Goal: Task Accomplishment & Management: Manage account settings

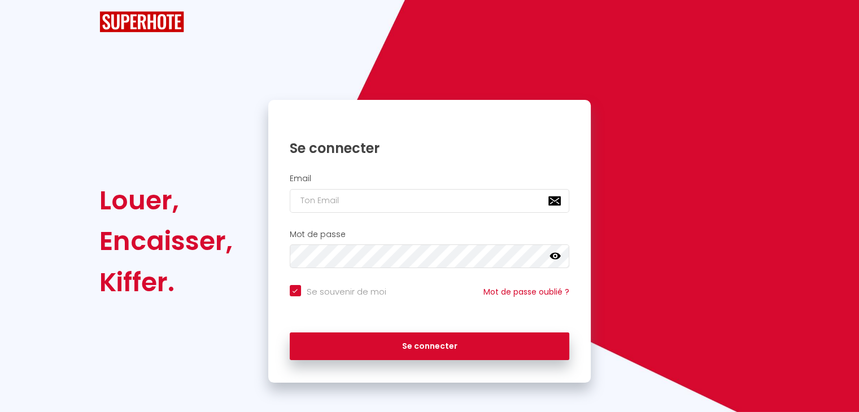
checkbox input "true"
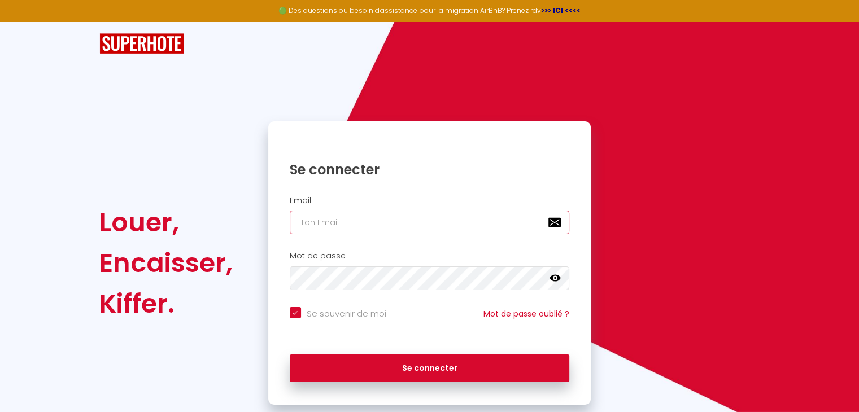
click at [347, 221] on input "email" at bounding box center [430, 223] width 280 height 24
type input "n"
checkbox input "true"
type input "na"
checkbox input "true"
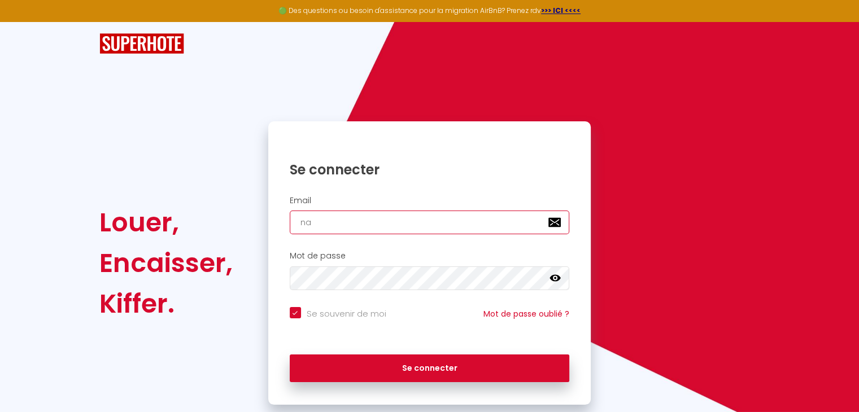
type input "nac"
checkbox input "true"
type input "naci"
checkbox input "true"
type input "nacir"
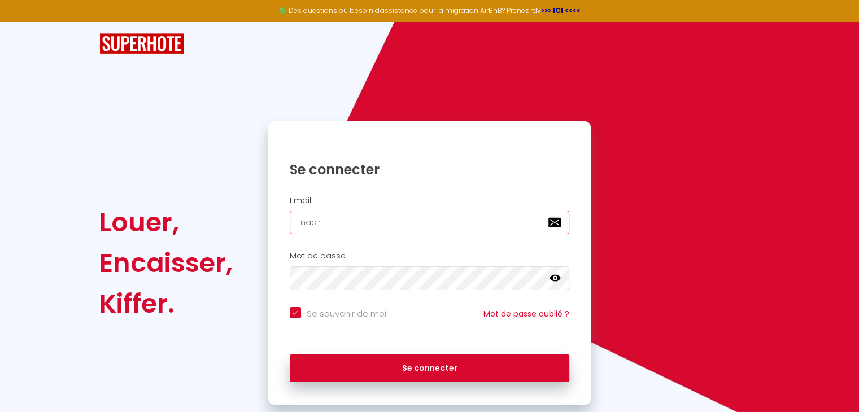
checkbox input "true"
type input "naciri"
checkbox input "true"
type input "naciriw"
checkbox input "true"
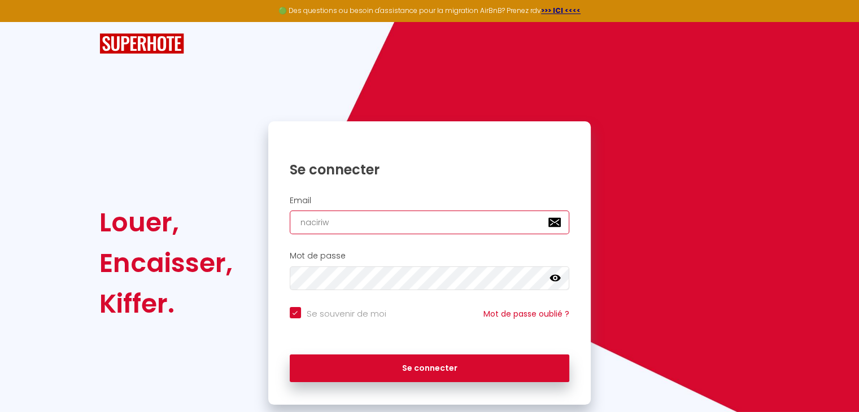
type input "naciriwa"
checkbox input "true"
type input "naciriwaf"
checkbox input "true"
type input "naciriwafa"
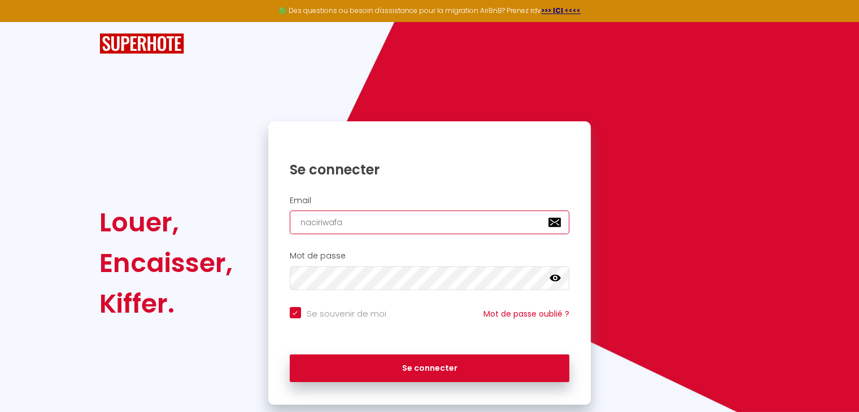
checkbox input "true"
type input "naciriwafaa"
checkbox input "true"
type input "naciriwafaa9"
checkbox input "true"
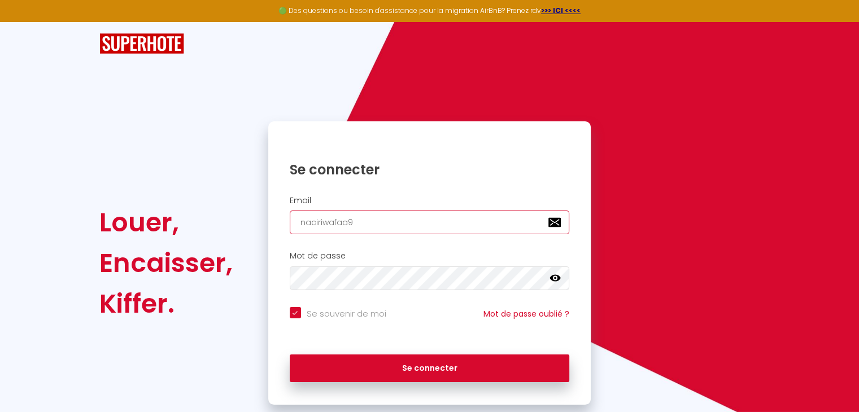
type input "naciriwafaa97"
checkbox input "true"
type input "naciriwafaa97@"
checkbox input "true"
type input "naciriwafaa97@g"
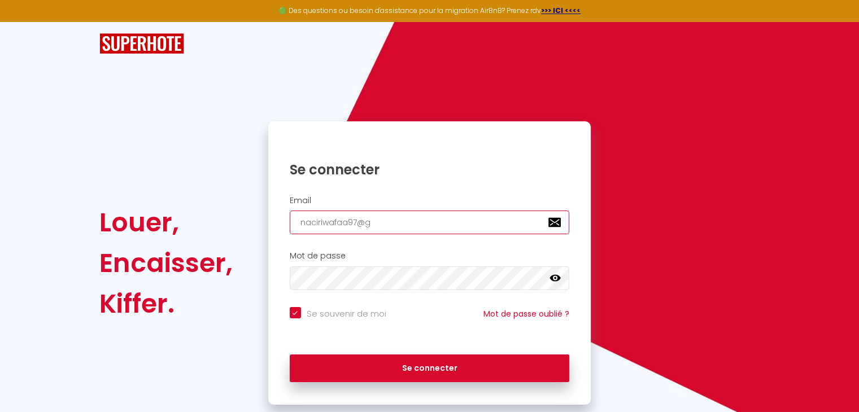
checkbox input "true"
type input "naciriwafaa97@gm"
checkbox input "true"
type input "naciriwafaa97@gma"
checkbox input "true"
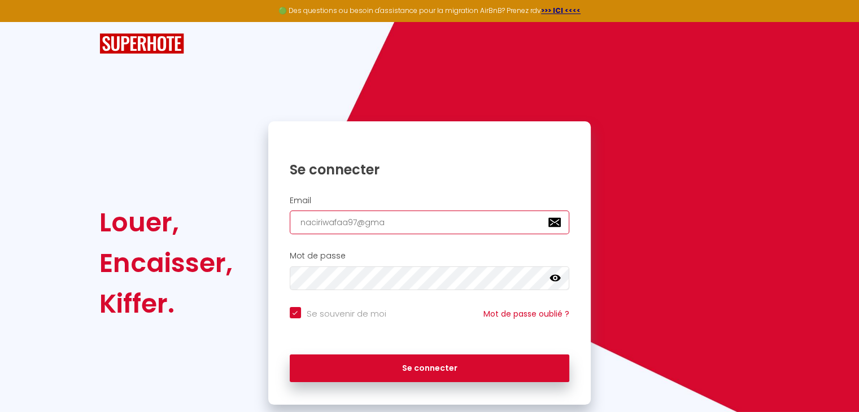
type input "naciriwafaa97@gmai"
checkbox input "true"
type input "[EMAIL_ADDRESS]"
checkbox input "true"
type input "[EMAIL_ADDRESS]."
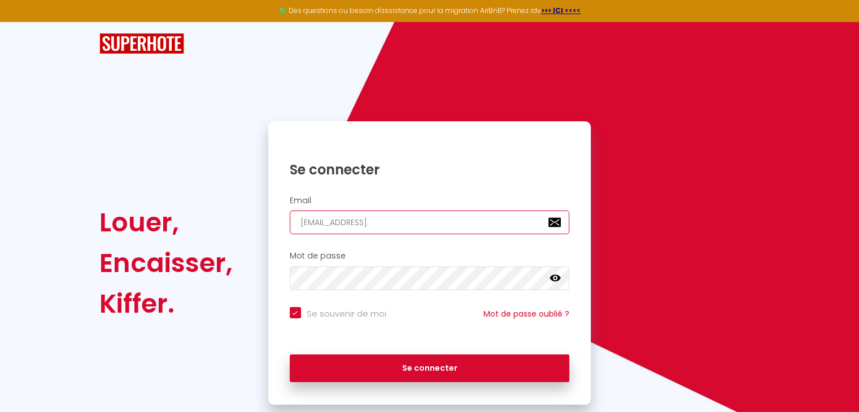
checkbox input "true"
type input "naciriwafaa97@gmail.c"
checkbox input "true"
type input "[EMAIL_ADDRESS][DOMAIN_NAME]"
checkbox input "true"
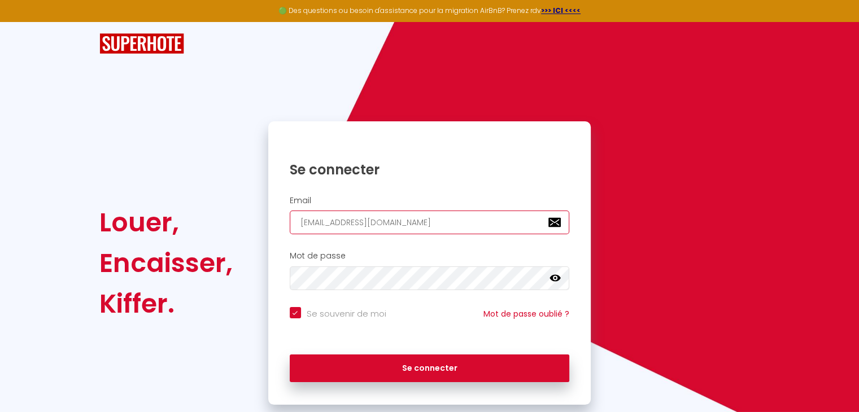
type input "[EMAIL_ADDRESS]"
checkbox input "true"
type input "[EMAIL_ADDRESS][DOMAIN_NAME]"
checkbox input "true"
type input "[EMAIL_ADDRESS][DOMAIN_NAME]"
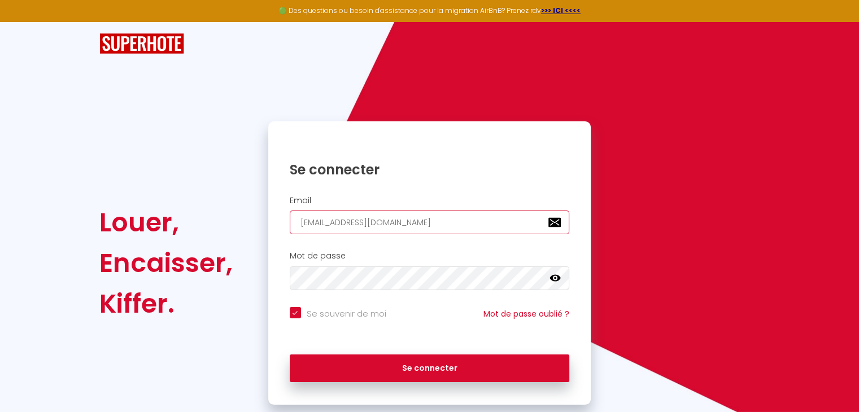
checkbox input "true"
type input "[EMAIL_ADDRESS][DOMAIN_NAME]"
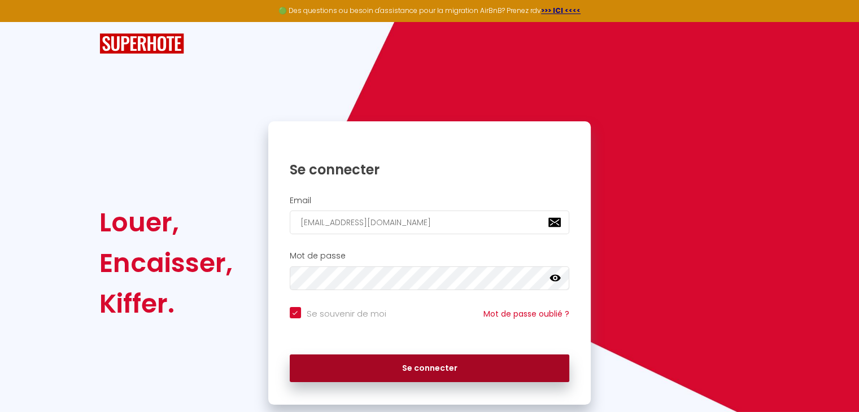
click at [398, 369] on button "Se connecter" at bounding box center [430, 369] width 280 height 28
checkbox input "true"
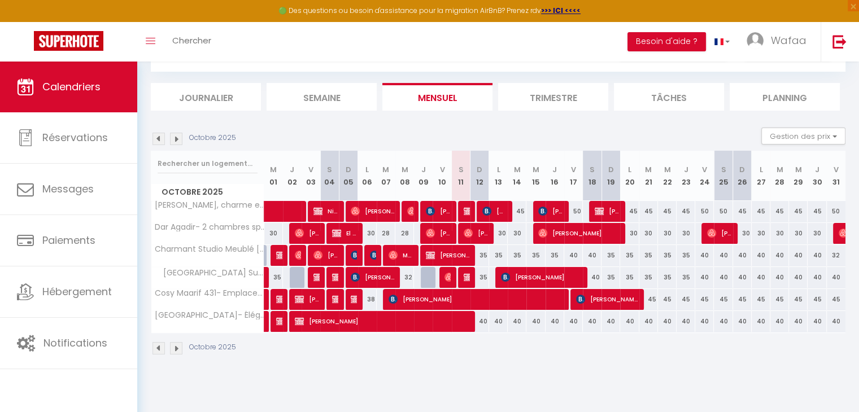
scroll to position [61, 0]
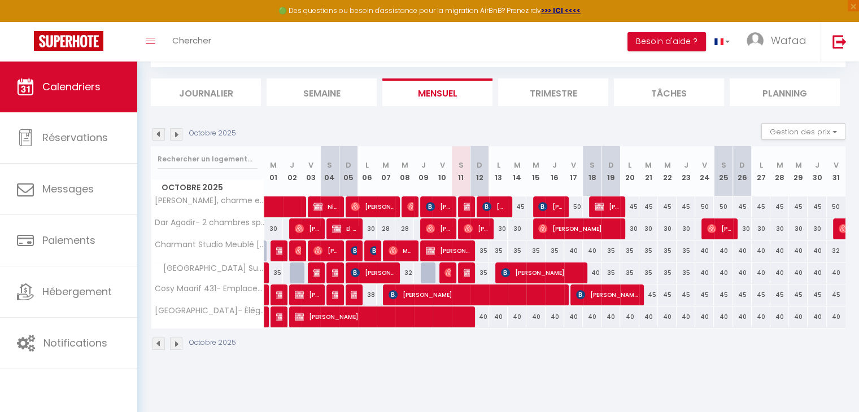
click at [172, 342] on img at bounding box center [176, 344] width 12 height 12
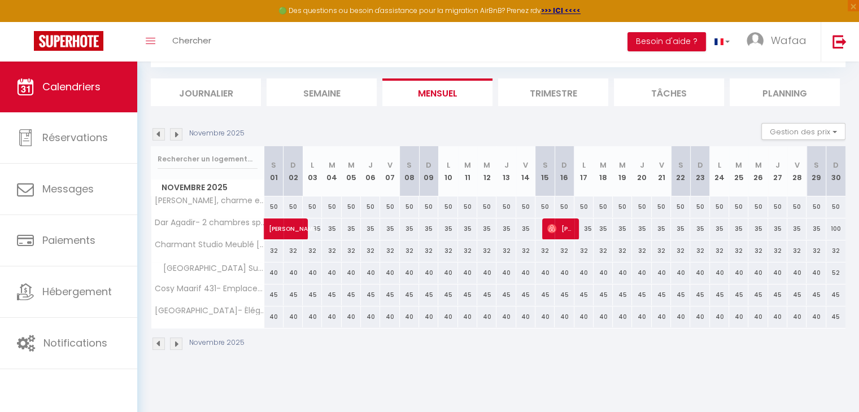
click at [160, 343] on img at bounding box center [158, 344] width 12 height 12
